Goal: Task Accomplishment & Management: Use online tool/utility

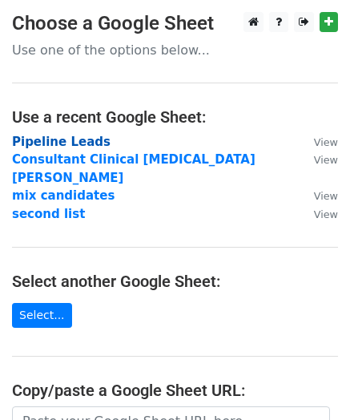
click at [69, 141] on strong "Pipeline Leads" at bounding box center [61, 141] width 98 height 14
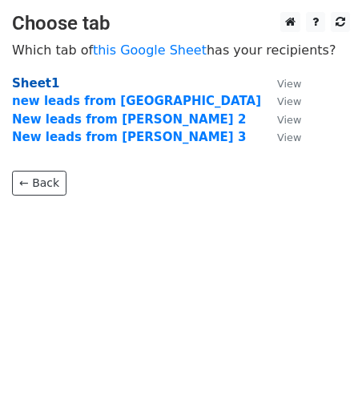
click at [38, 83] on strong "Sheet1" at bounding box center [35, 83] width 47 height 14
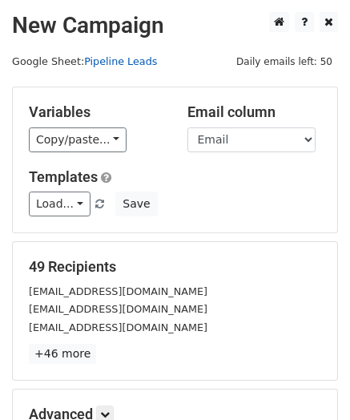
click at [118, 63] on link "Pipeline Leads" at bounding box center [120, 61] width 73 height 12
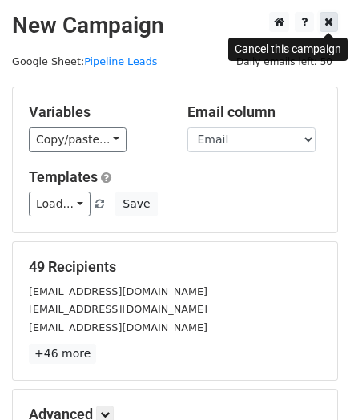
click at [332, 22] on icon at bounding box center [328, 21] width 9 height 11
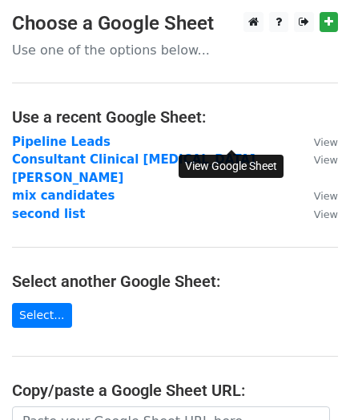
click at [314, 140] on small "View" at bounding box center [326, 142] width 24 height 12
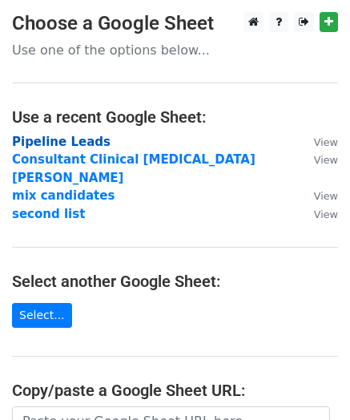
click at [59, 144] on strong "Pipeline Leads" at bounding box center [61, 141] width 98 height 14
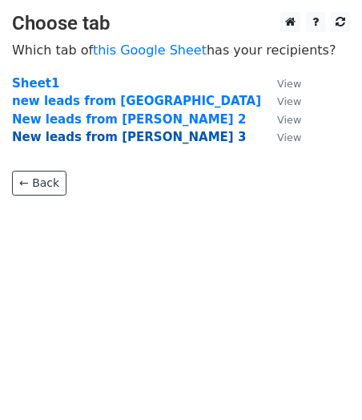
click at [93, 134] on strong "New leads from Mikki 3" at bounding box center [129, 137] width 234 height 14
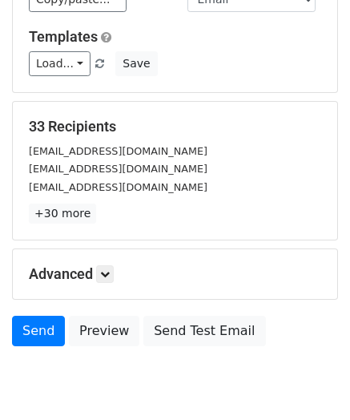
scroll to position [203, 0]
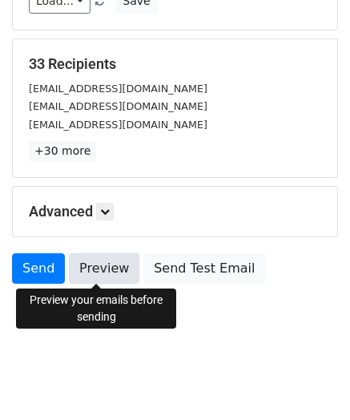
click at [111, 260] on link "Preview" at bounding box center [104, 268] width 70 height 30
click at [89, 274] on link "Preview" at bounding box center [104, 268] width 70 height 30
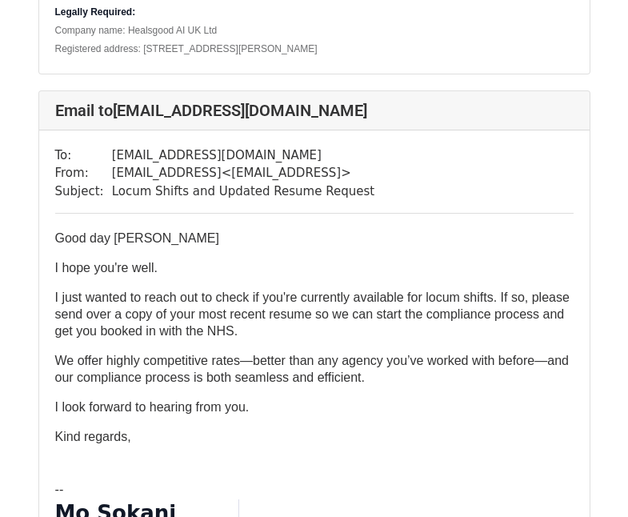
scroll to position [1210, 0]
